Goal: Task Accomplishment & Management: Manage account settings

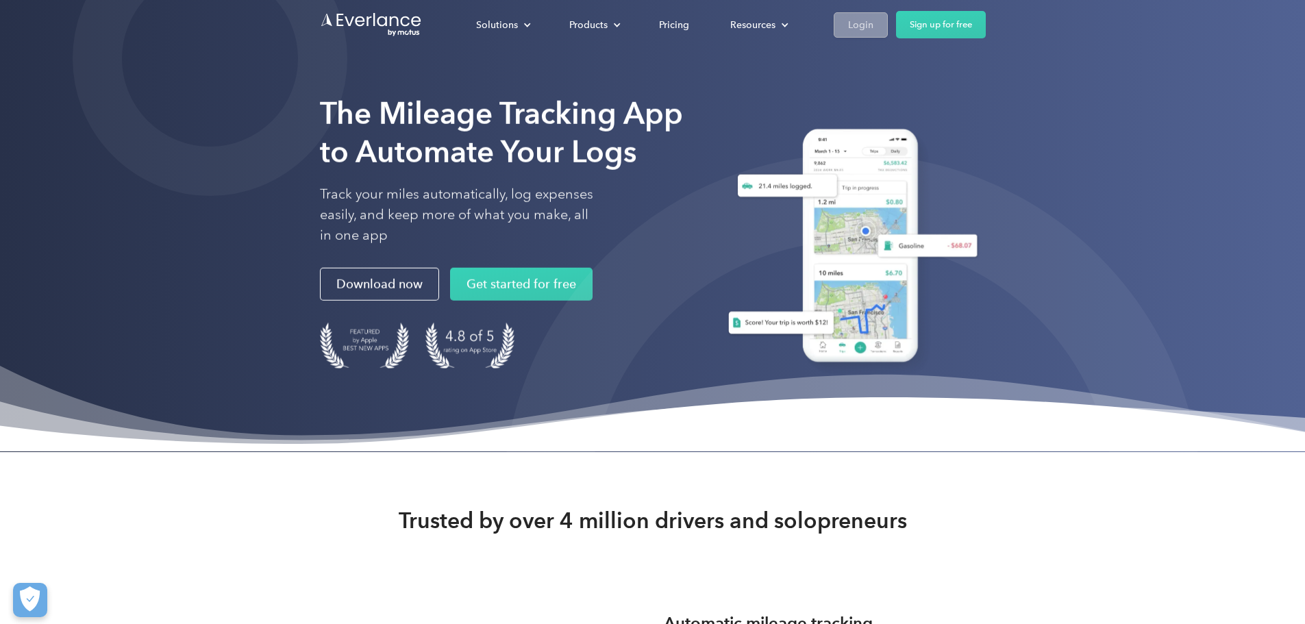
click at [873, 18] on div "Login" at bounding box center [860, 24] width 25 height 17
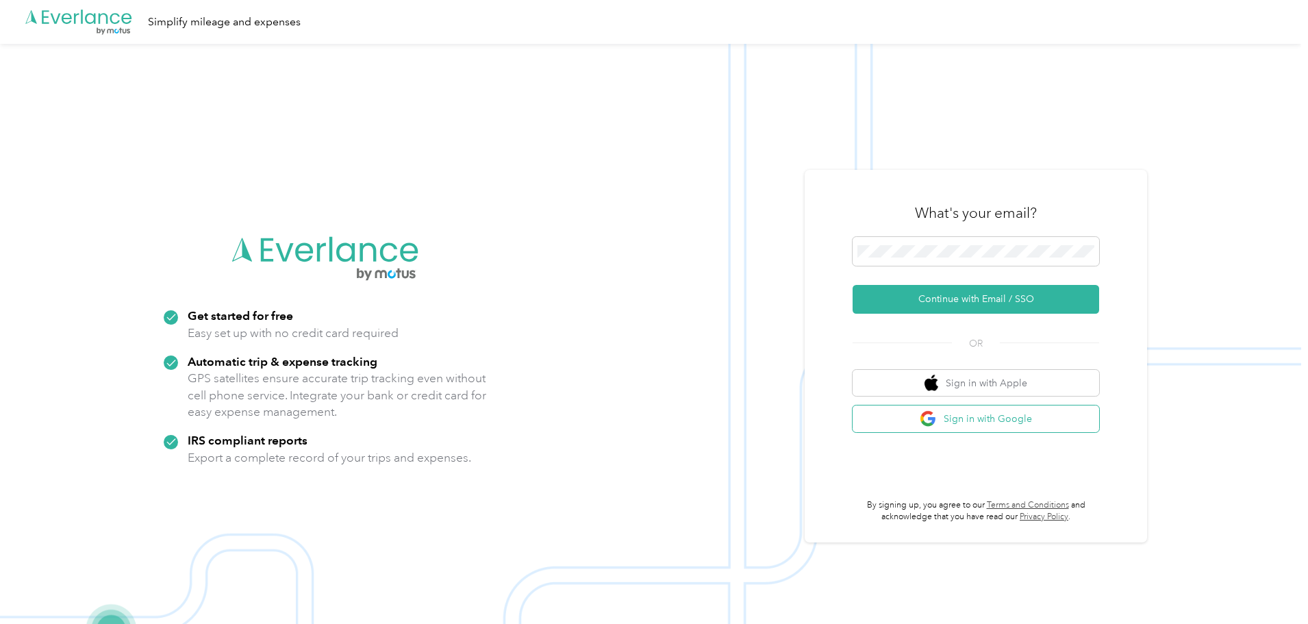
click at [925, 418] on button "Sign in with Google" at bounding box center [976, 419] width 247 height 27
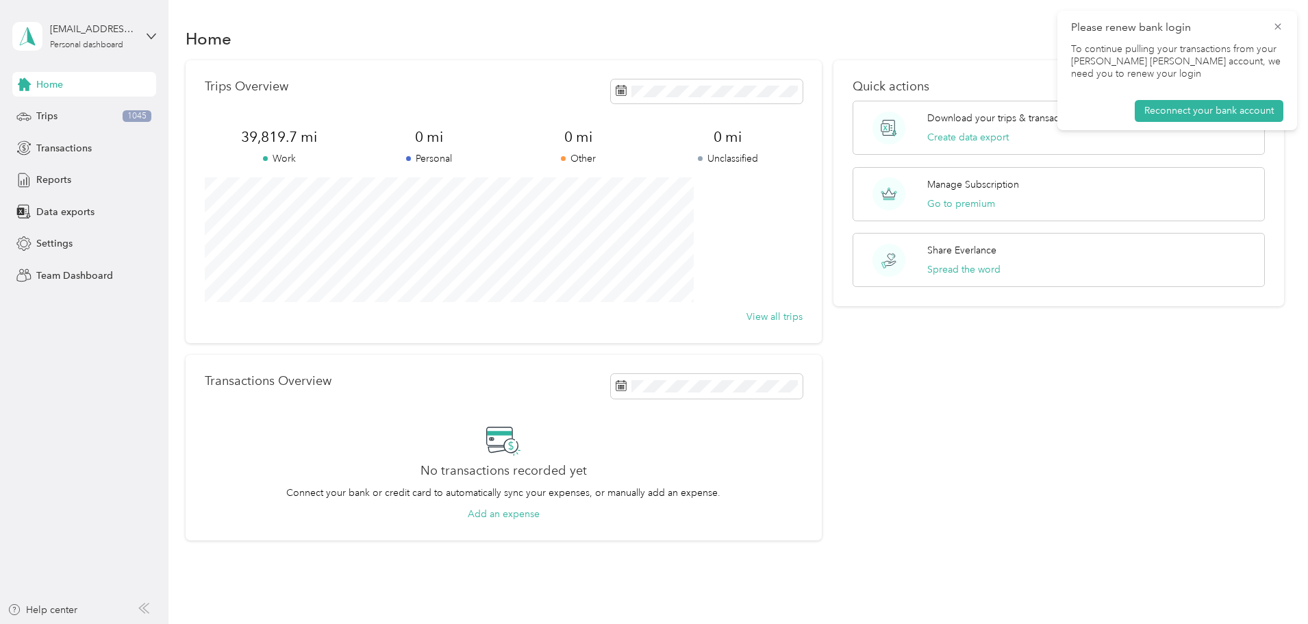
click at [1275, 33] on span "Please renew bank login" at bounding box center [1177, 27] width 212 height 17
click at [1277, 26] on icon at bounding box center [1278, 26] width 6 height 6
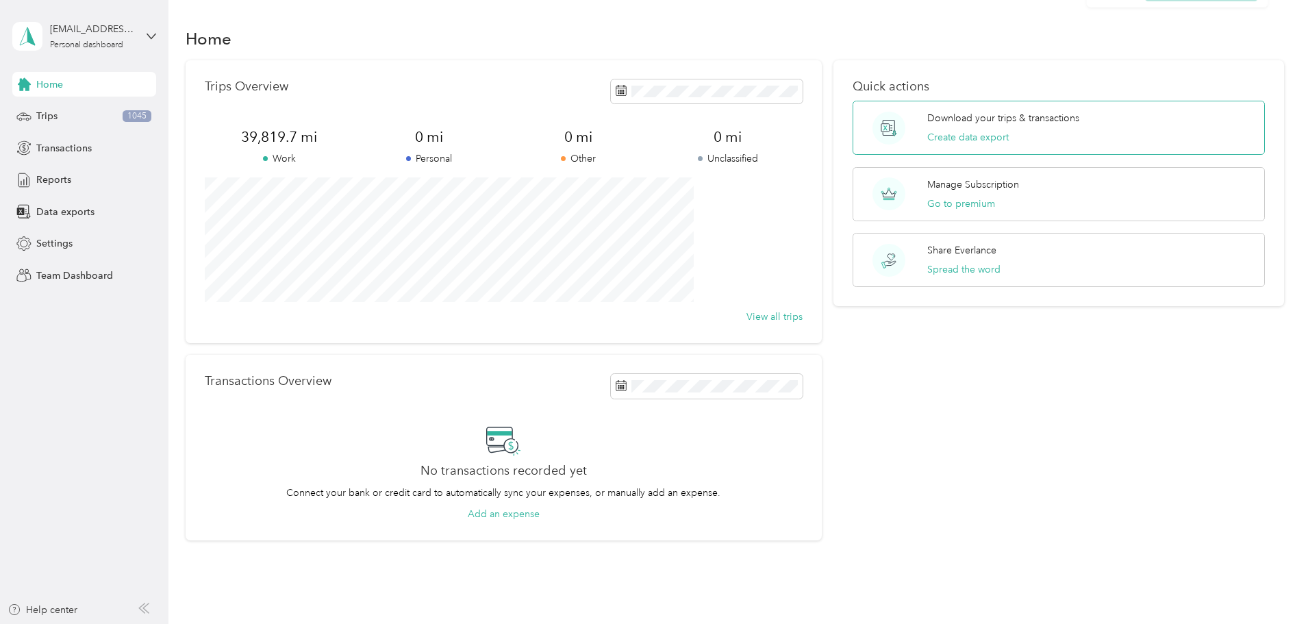
click at [930, 121] on p "Download your trips & transactions" at bounding box center [1003, 118] width 152 height 14
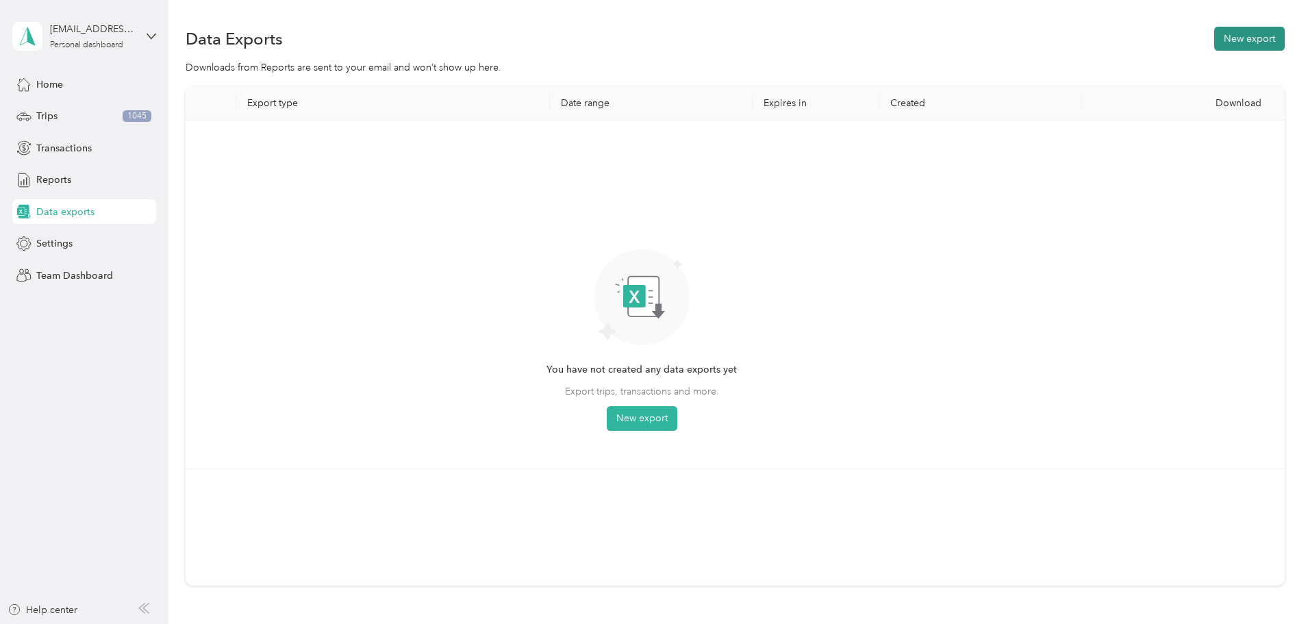
click at [1214, 42] on button "New export" at bounding box center [1249, 39] width 71 height 24
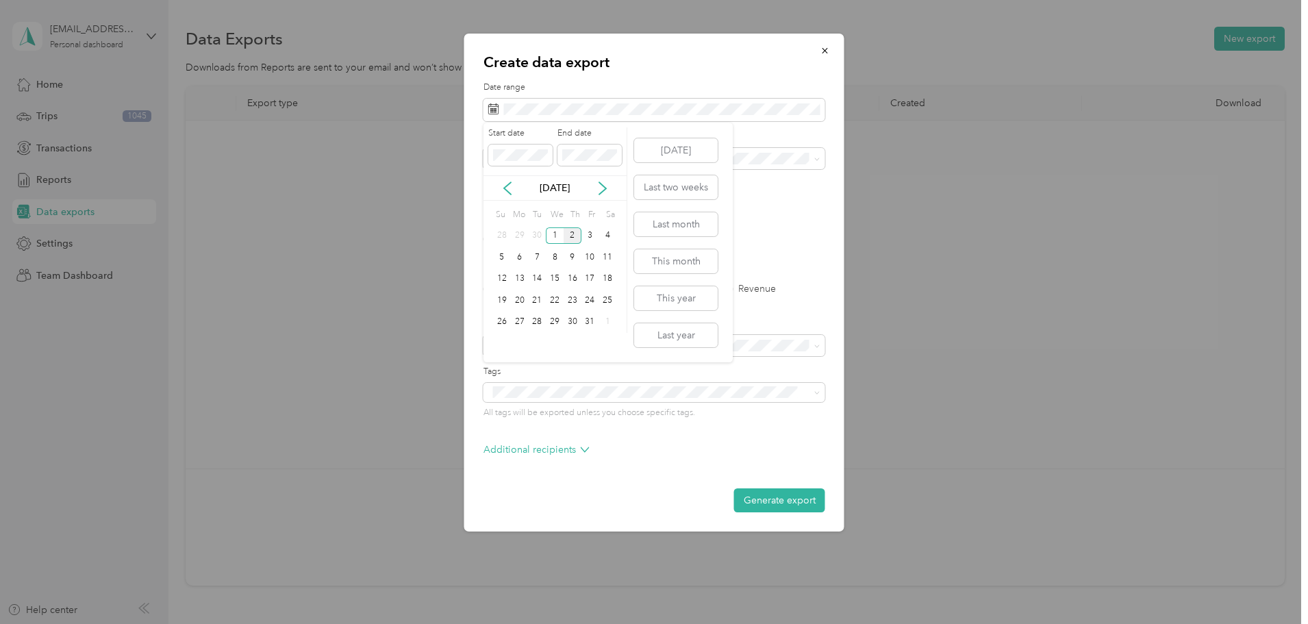
click at [499, 182] on div "[DATE]" at bounding box center [555, 188] width 143 height 14
click at [503, 192] on icon at bounding box center [508, 189] width 14 height 14
click at [519, 236] on div "1" at bounding box center [520, 235] width 18 height 17
click at [540, 321] on div "30" at bounding box center [537, 322] width 18 height 17
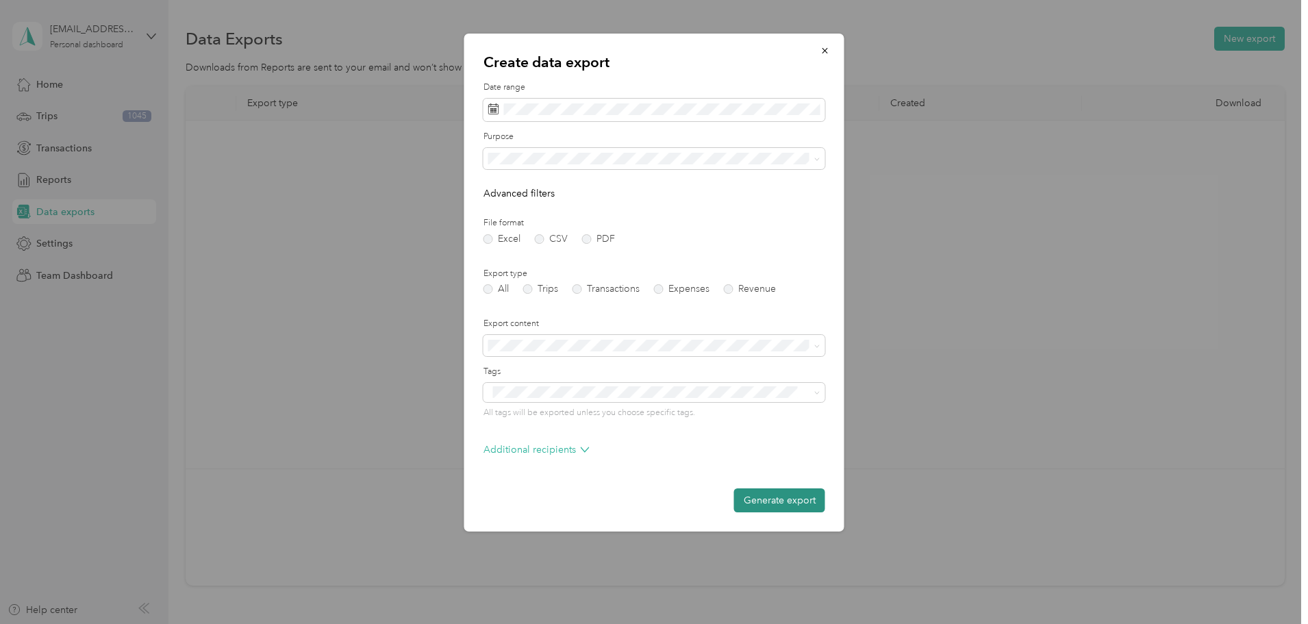
click at [766, 500] on button "Generate export" at bounding box center [779, 500] width 91 height 24
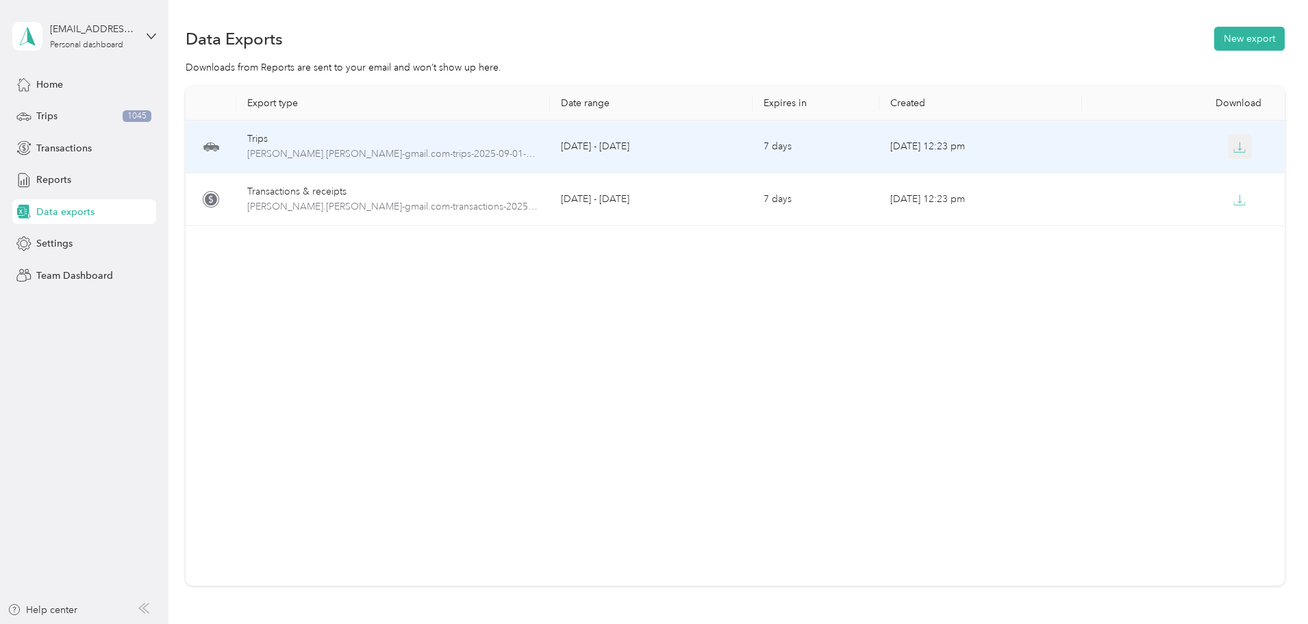
click at [1234, 145] on icon "button" at bounding box center [1240, 147] width 12 height 12
